Goal: Navigation & Orientation: Find specific page/section

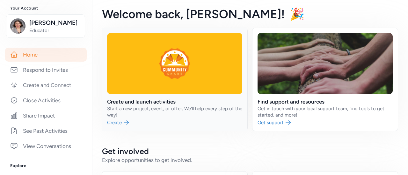
click at [179, 130] on link at bounding box center [174, 79] width 145 height 103
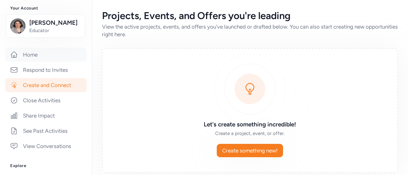
click at [39, 52] on link "Home" at bounding box center [46, 55] width 82 height 14
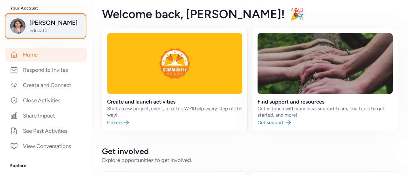
click at [22, 28] on img "button" at bounding box center [17, 25] width 15 height 15
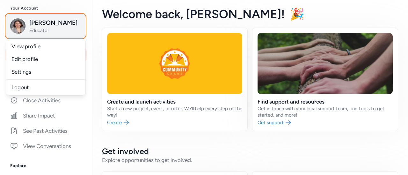
click at [22, 28] on img "button" at bounding box center [17, 25] width 15 height 15
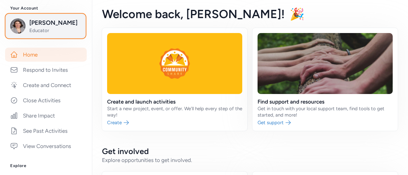
click at [21, 26] on img "button" at bounding box center [17, 25] width 15 height 15
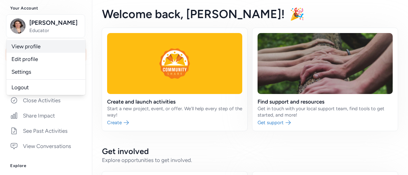
click at [31, 47] on link "View profile" at bounding box center [45, 46] width 79 height 13
